Goal: Task Accomplishment & Management: Manage account settings

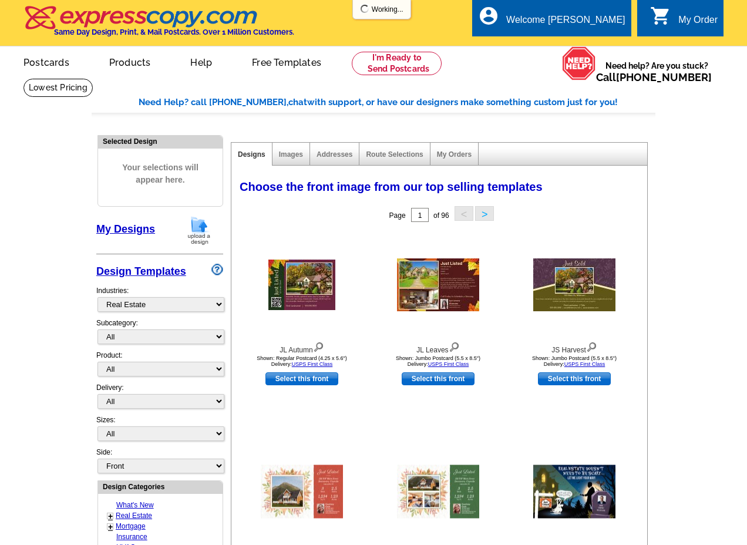
select select "785"
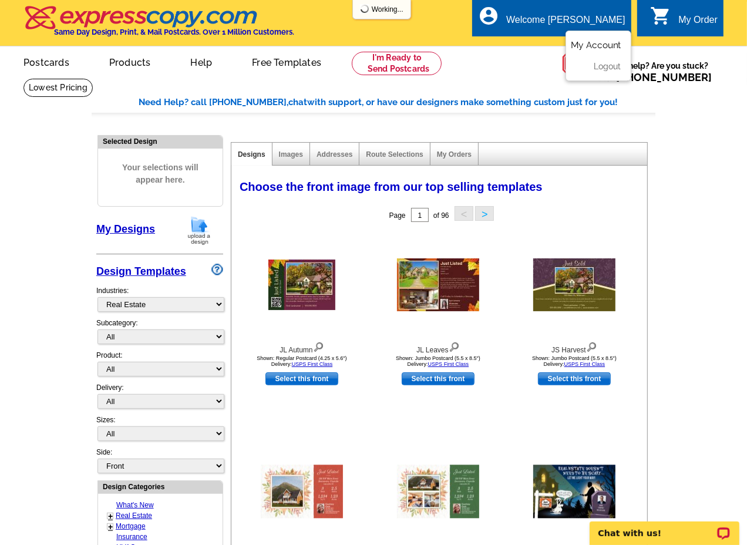
click at [597, 44] on link "My Account" at bounding box center [596, 45] width 51 height 11
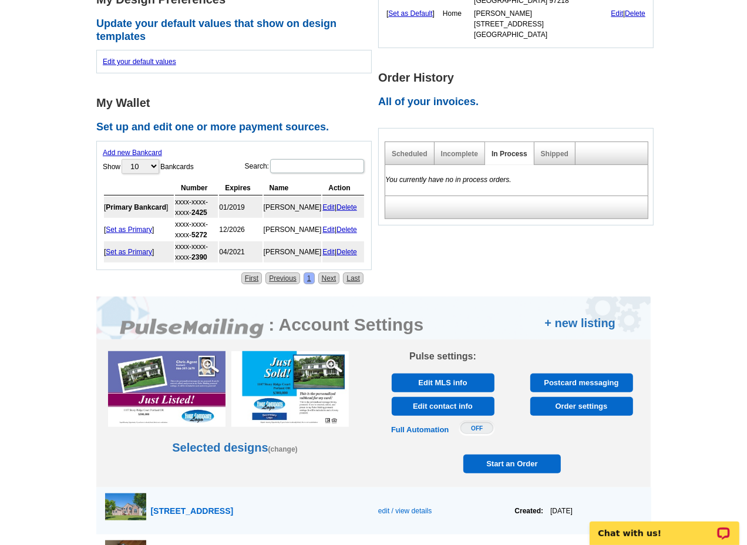
scroll to position [456, 0]
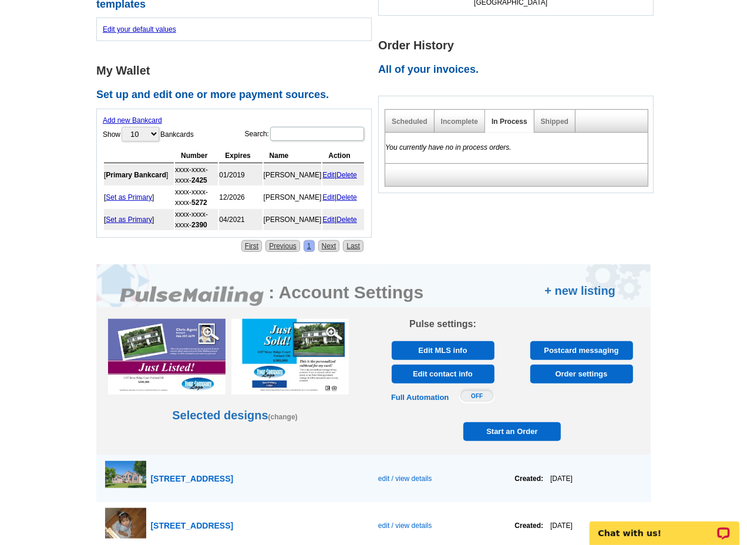
click at [580, 365] on span "Order settings" at bounding box center [581, 374] width 96 height 19
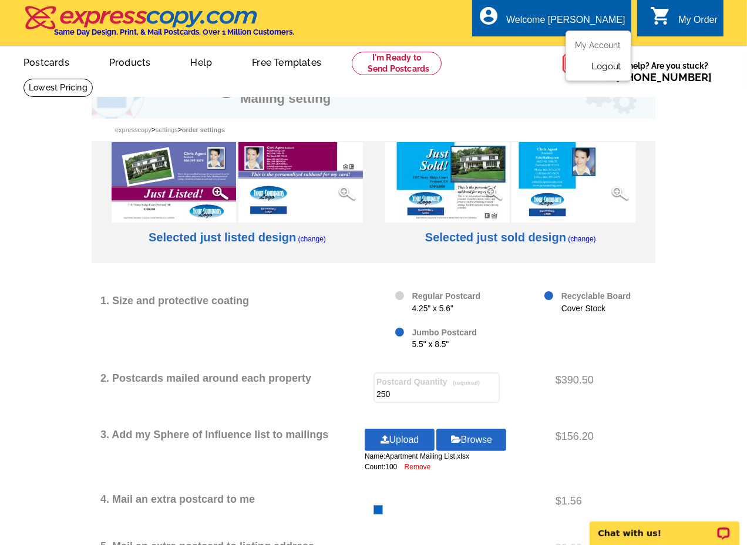
click at [609, 62] on link "Logout" at bounding box center [606, 66] width 30 height 11
